Goal: Transaction & Acquisition: Purchase product/service

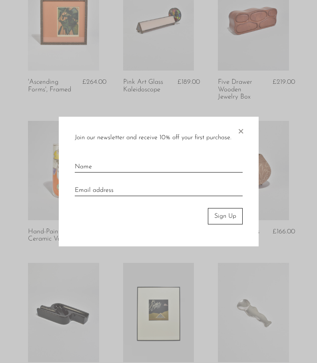
scroll to position [687, 0]
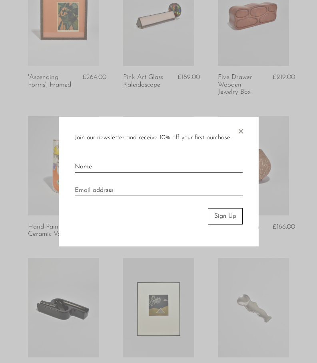
click at [240, 134] on span "×" at bounding box center [240, 130] width 8 height 26
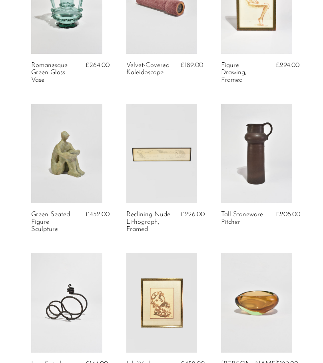
scroll to position [0, 0]
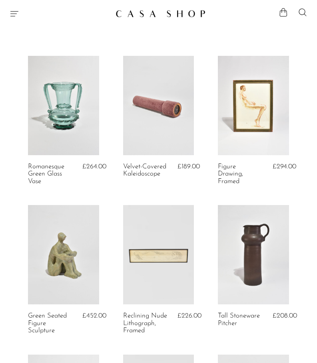
click at [14, 16] on icon "Menu" at bounding box center [15, 14] width 10 height 10
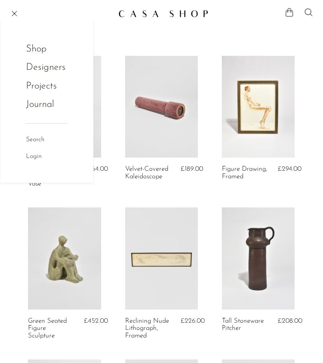
click at [44, 49] on link "Shop" at bounding box center [41, 49] width 31 height 15
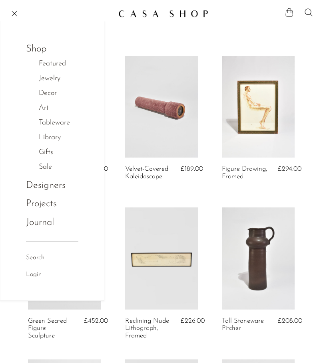
click at [47, 92] on link "Decor" at bounding box center [52, 94] width 26 height 12
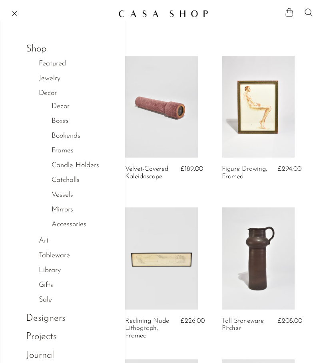
click at [66, 123] on link "Boxes" at bounding box center [60, 122] width 17 height 12
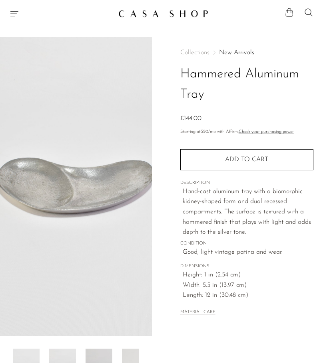
drag, startPoint x: 211, startPoint y: 99, endPoint x: 184, endPoint y: 77, distance: 34.1
click at [184, 77] on h1 "Hammered Aluminum Tray" at bounding box center [246, 84] width 133 height 41
copy h1 "Hammered Aluminum Tray"
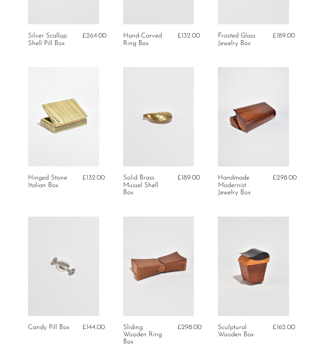
scroll to position [288, 0]
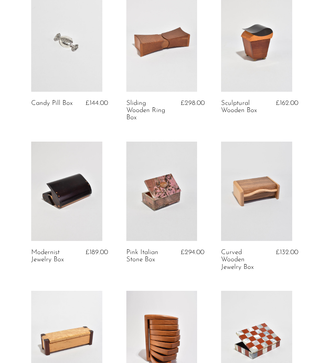
scroll to position [0, 0]
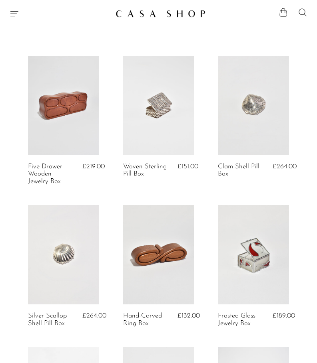
click at [302, 12] on icon at bounding box center [302, 13] width 10 height 10
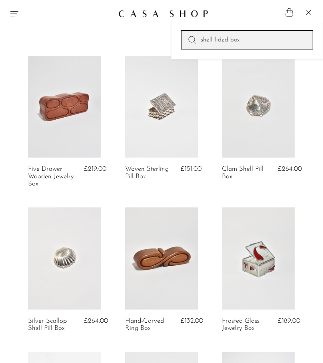
type input "shell lided box"
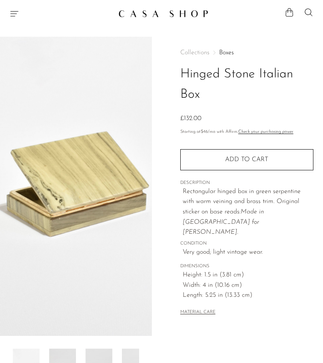
drag, startPoint x: 206, startPoint y: 105, endPoint x: 183, endPoint y: 82, distance: 32.2
click at [183, 82] on h1 "Hinged Stone Italian Box" at bounding box center [246, 84] width 133 height 41
copy h1 "Hinged Stone Italian Box"
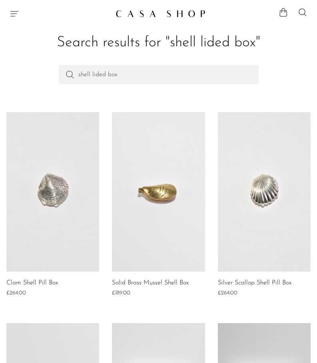
click at [299, 59] on header "Search results for "shell lided box"" at bounding box center [158, 43] width 317 height 44
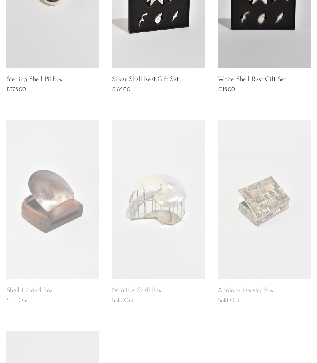
scroll to position [415, 0]
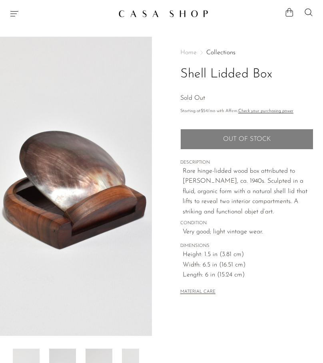
drag, startPoint x: 282, startPoint y: 78, endPoint x: 182, endPoint y: 65, distance: 100.6
click at [182, 65] on h1 "Shell Lidded Box" at bounding box center [246, 74] width 133 height 20
copy h1 "Shell Lidded Box"
